Goal: Task Accomplishment & Management: Manage account settings

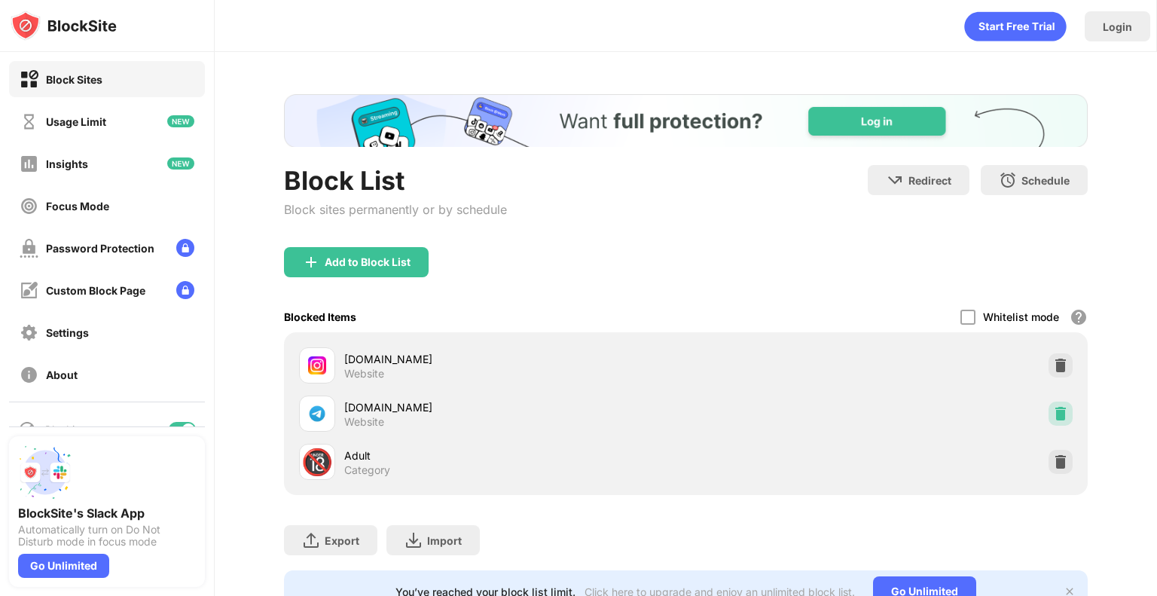
click at [1053, 414] on img at bounding box center [1060, 413] width 15 height 15
